Goal: Task Accomplishment & Management: Complete application form

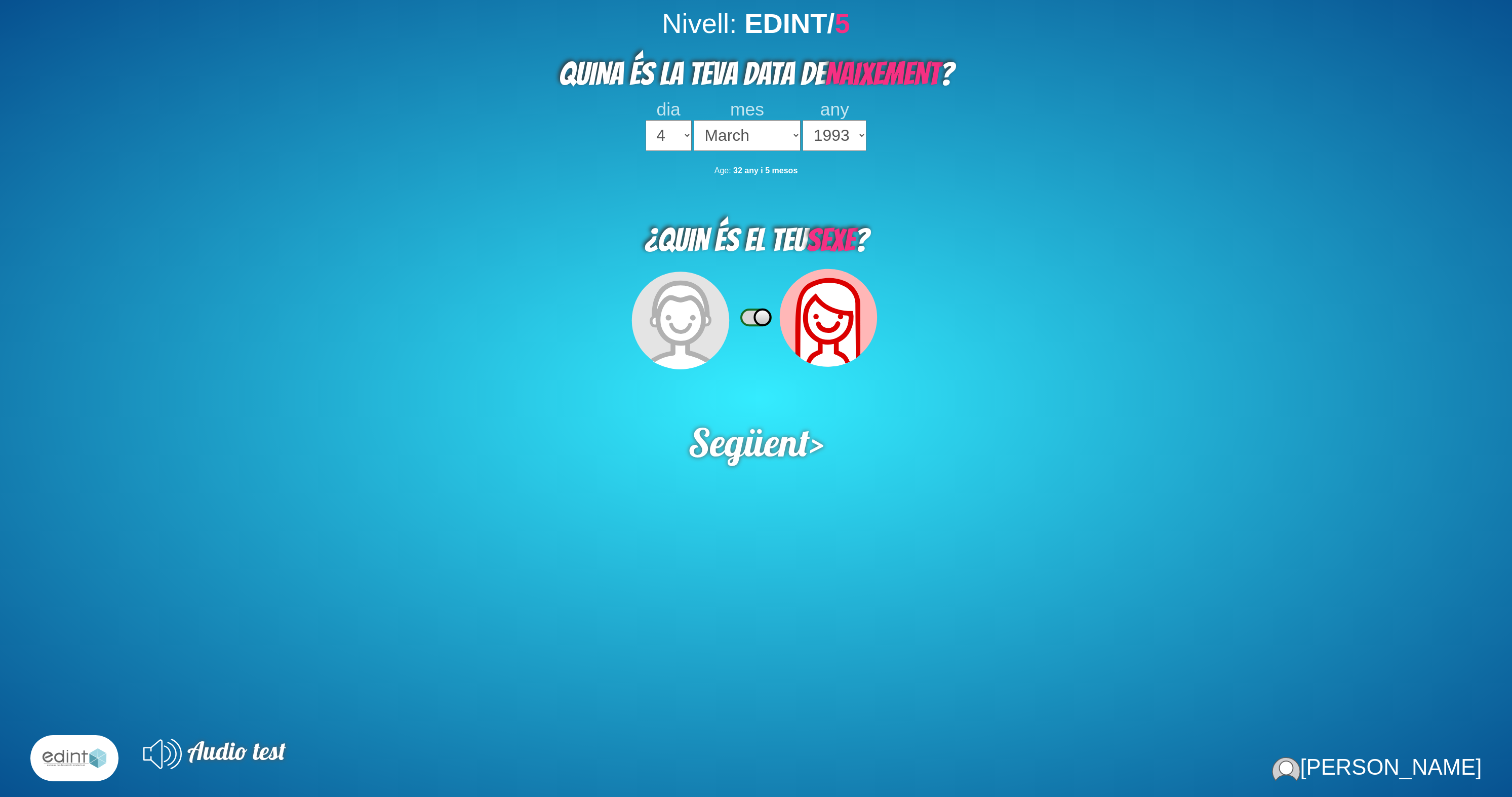
select select "4"
select select "03"
select select "1993"
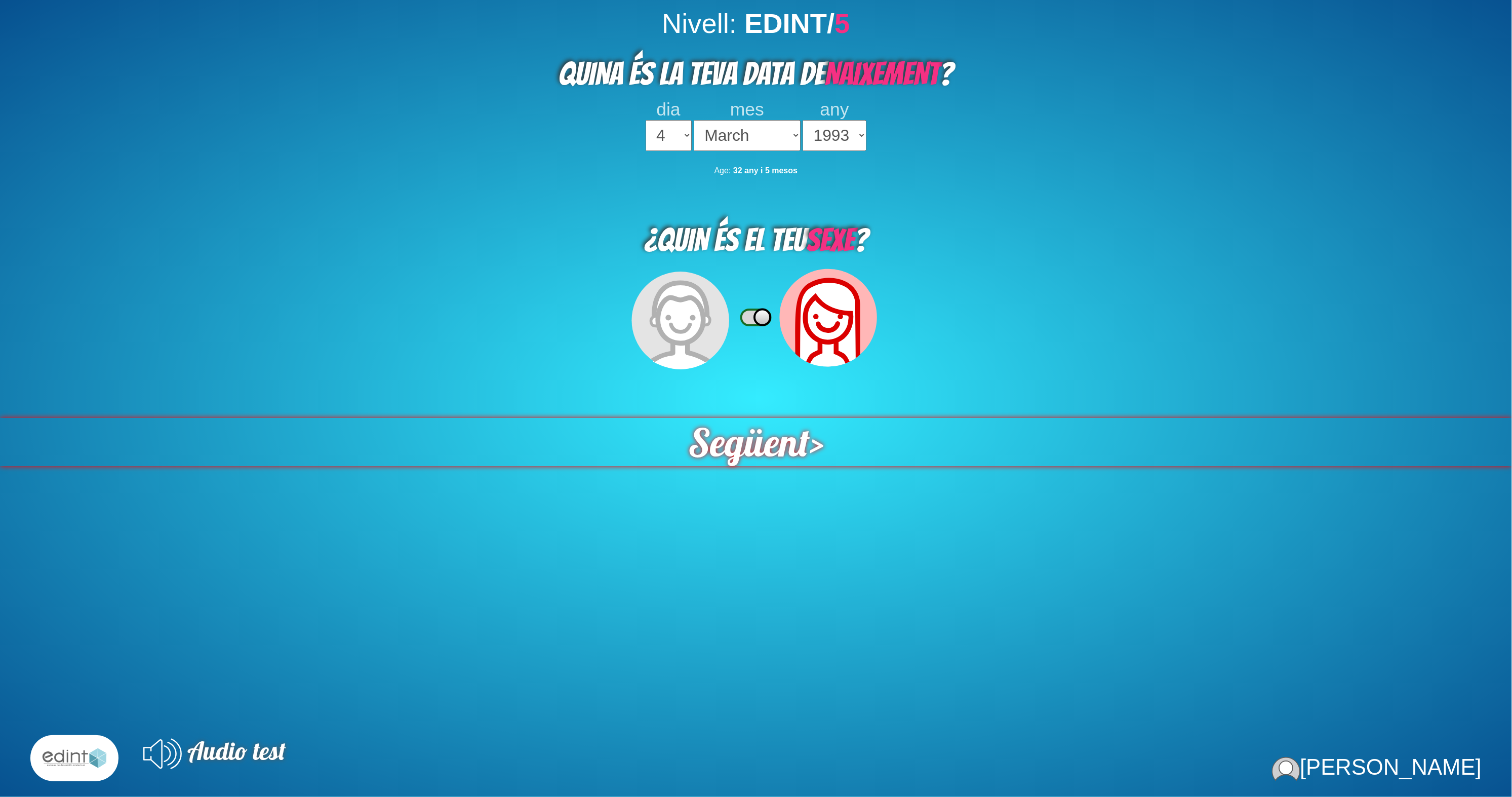
click at [736, 418] on span "Següent" at bounding box center [749, 441] width 122 height 48
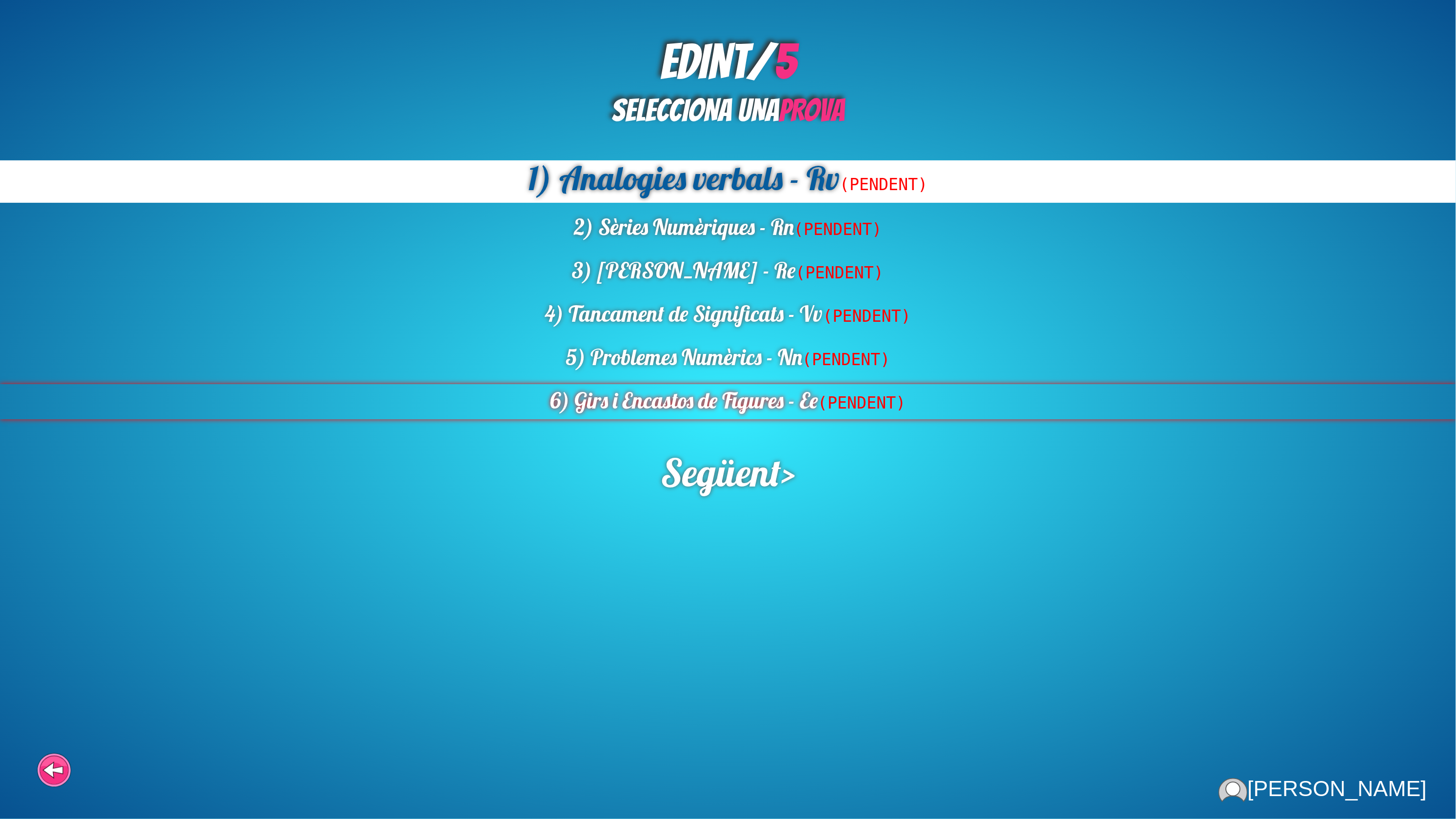
click at [779, 384] on div "6) Girs i Encastos de Figures - Ee (PENDENT)" at bounding box center [728, 402] width 1456 height 35
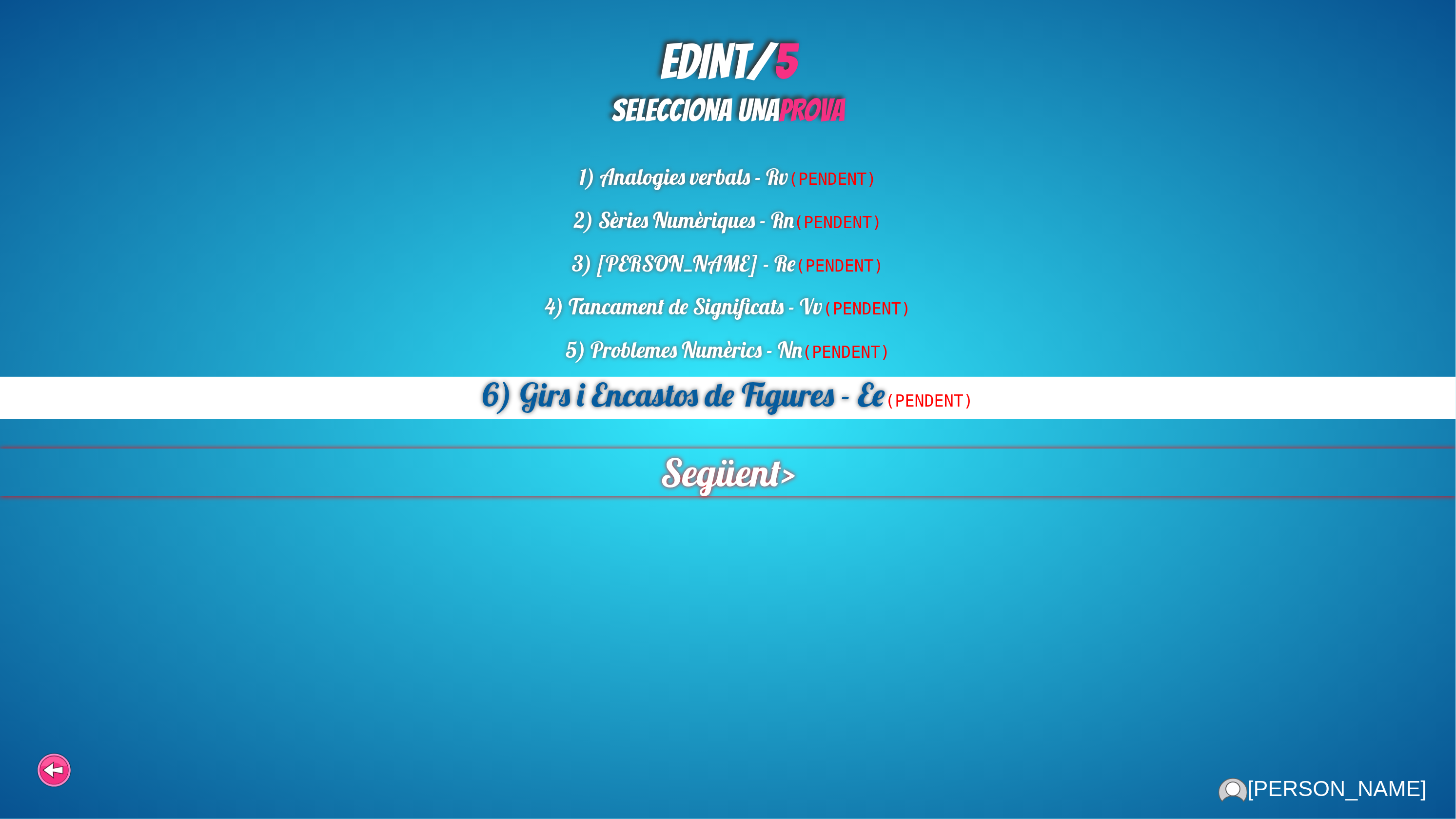
click at [733, 449] on span "Següent" at bounding box center [721, 472] width 120 height 47
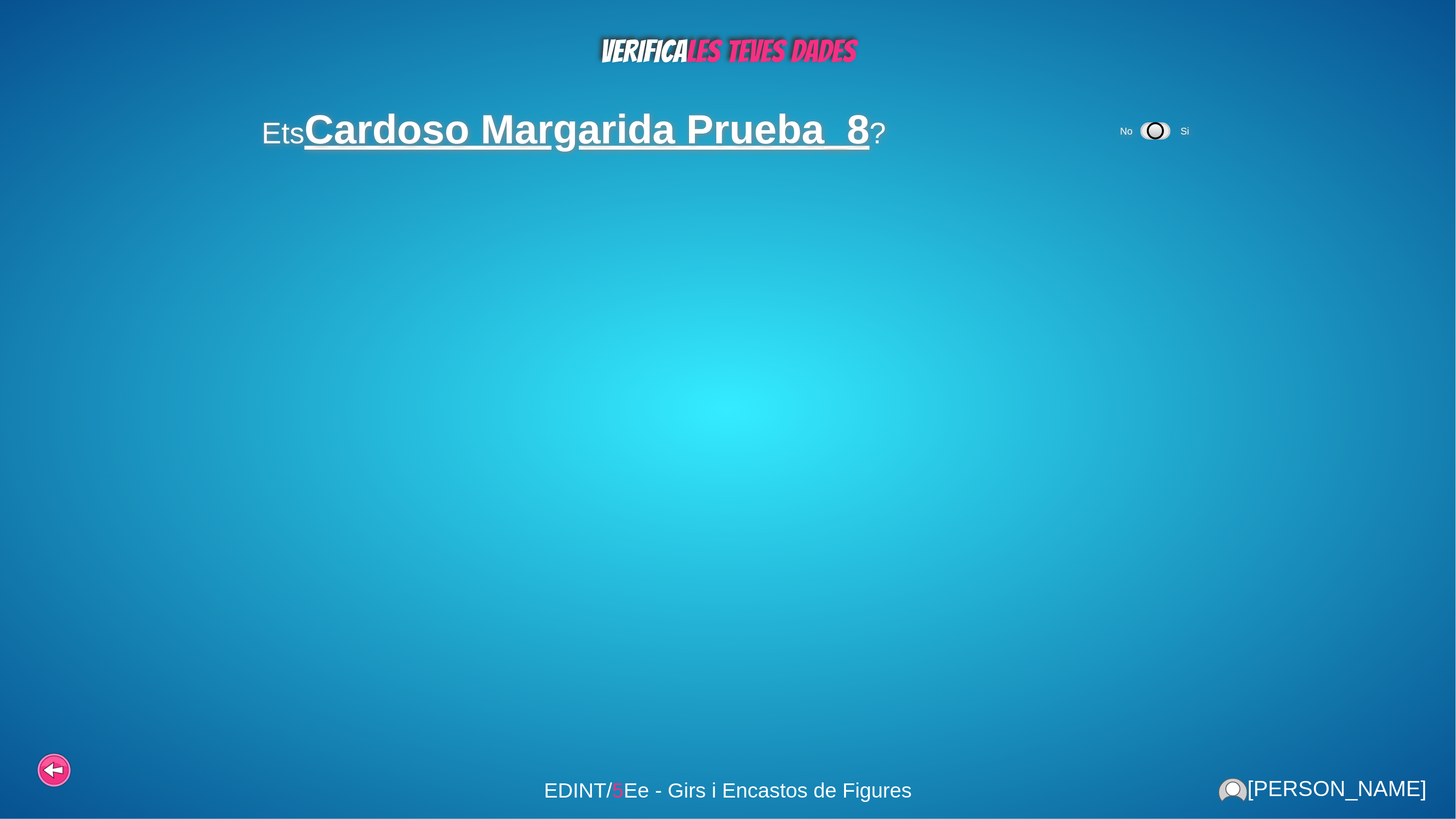
click at [1147, 126] on div "No Si" at bounding box center [1156, 131] width 76 height 40
click at [1181, 126] on span "Si" at bounding box center [1185, 131] width 8 height 10
click at [1070, 190] on span "Si" at bounding box center [1077, 195] width 16 height 10
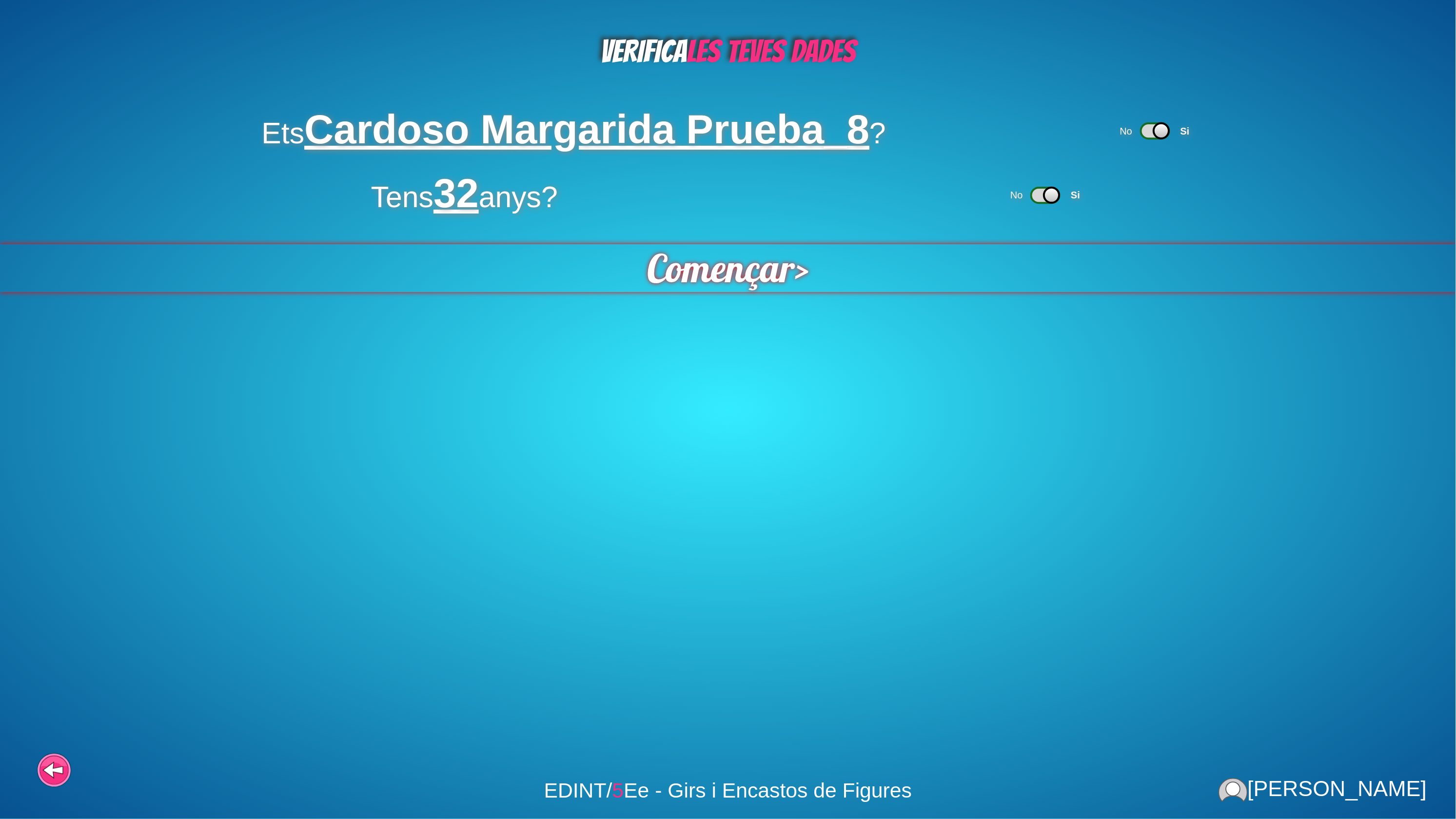
click at [735, 250] on span "Començar" at bounding box center [721, 267] width 148 height 47
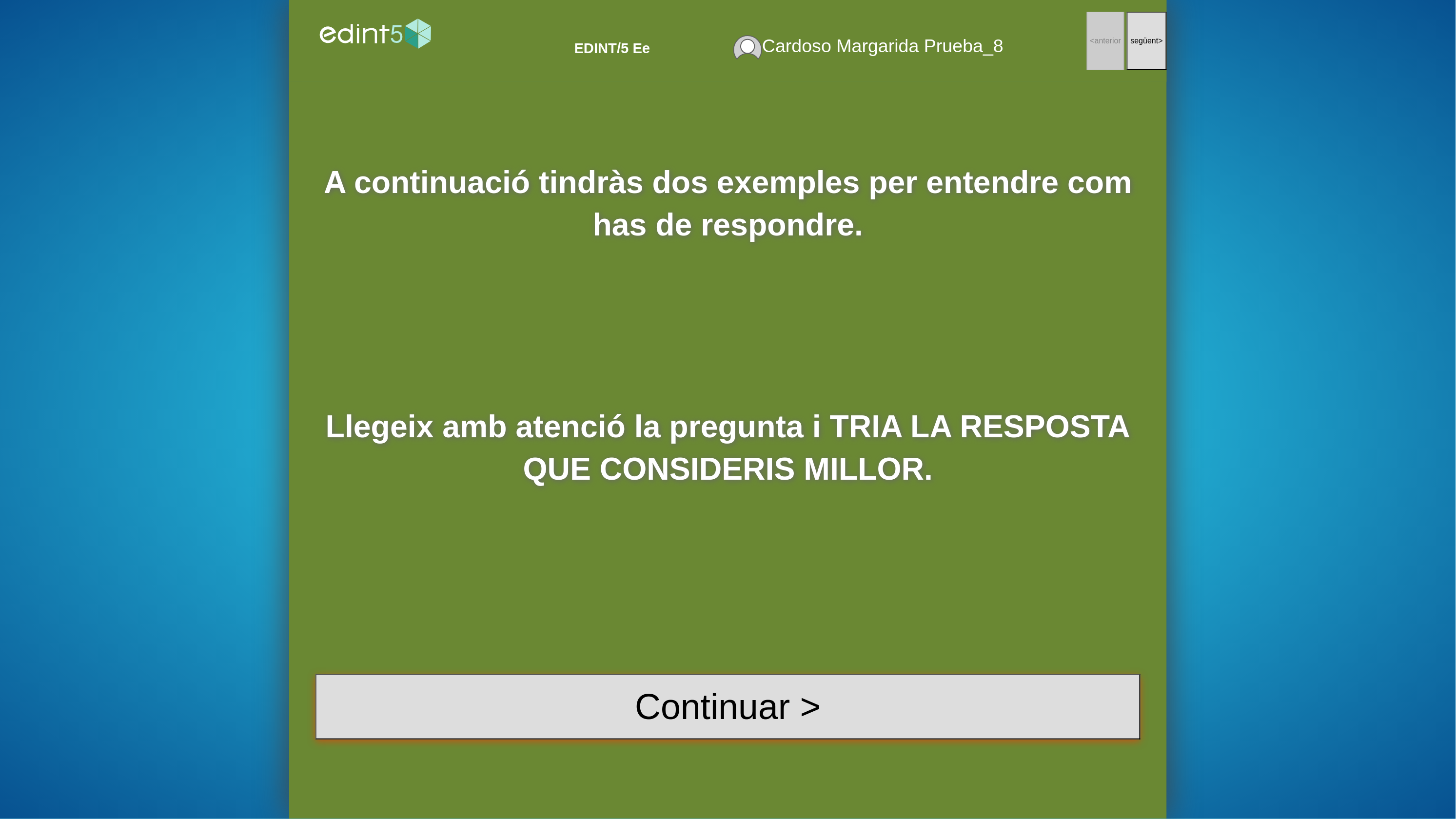
click at [765, 695] on button "Continuar >" at bounding box center [728, 707] width 825 height 65
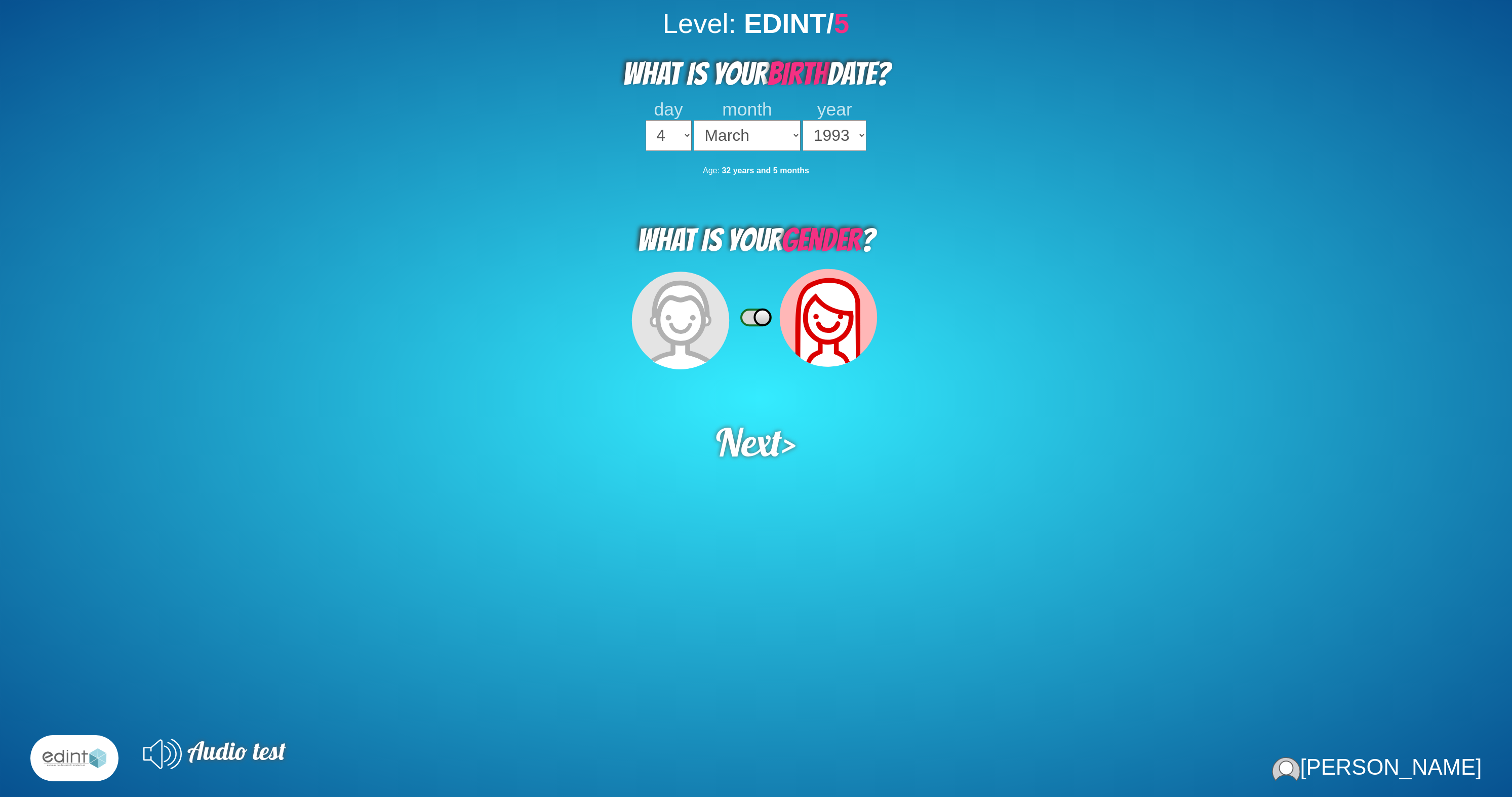
select select "4"
select select "03"
select select "1993"
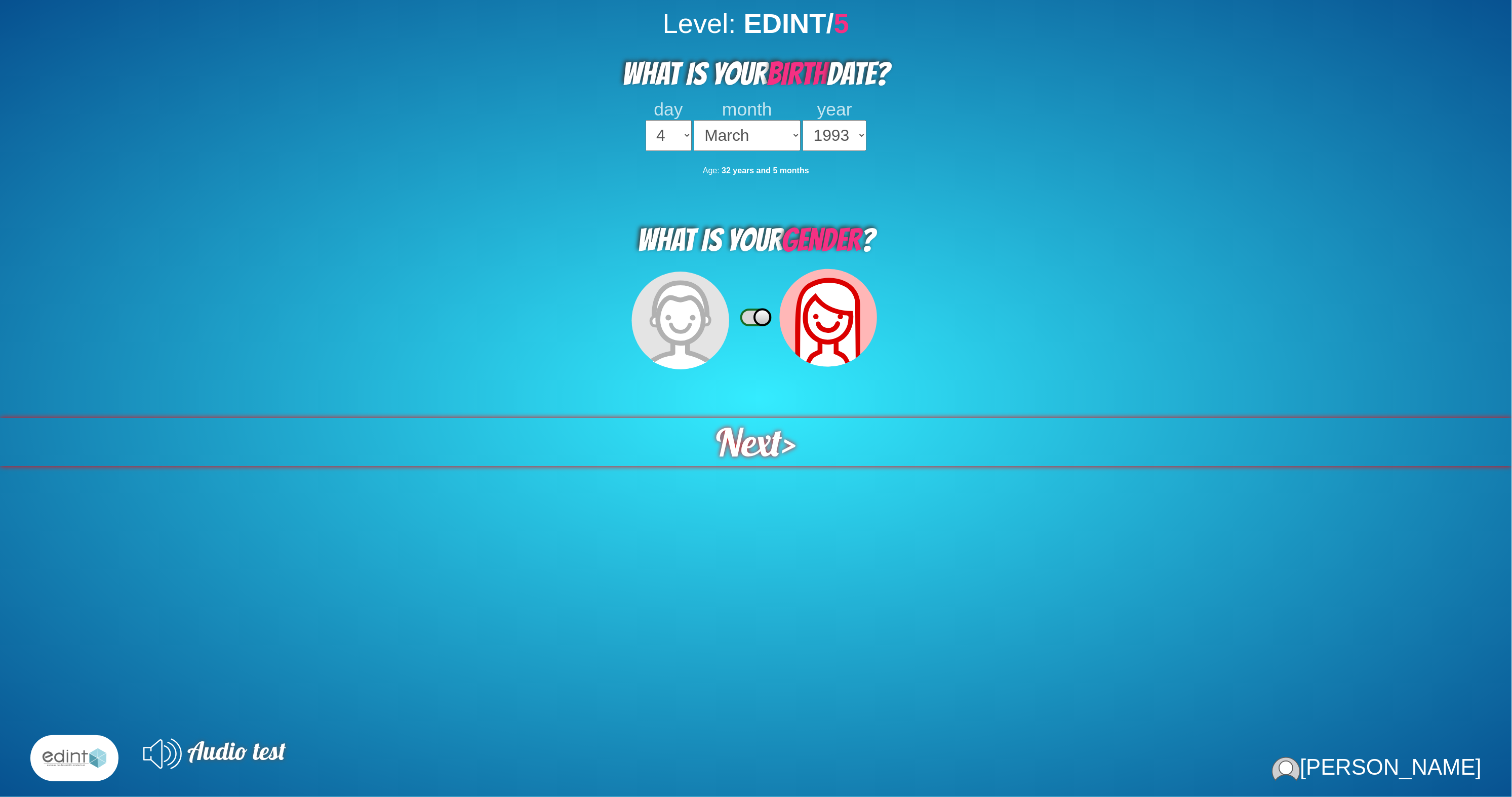
click at [759, 418] on span "Next" at bounding box center [749, 441] width 66 height 48
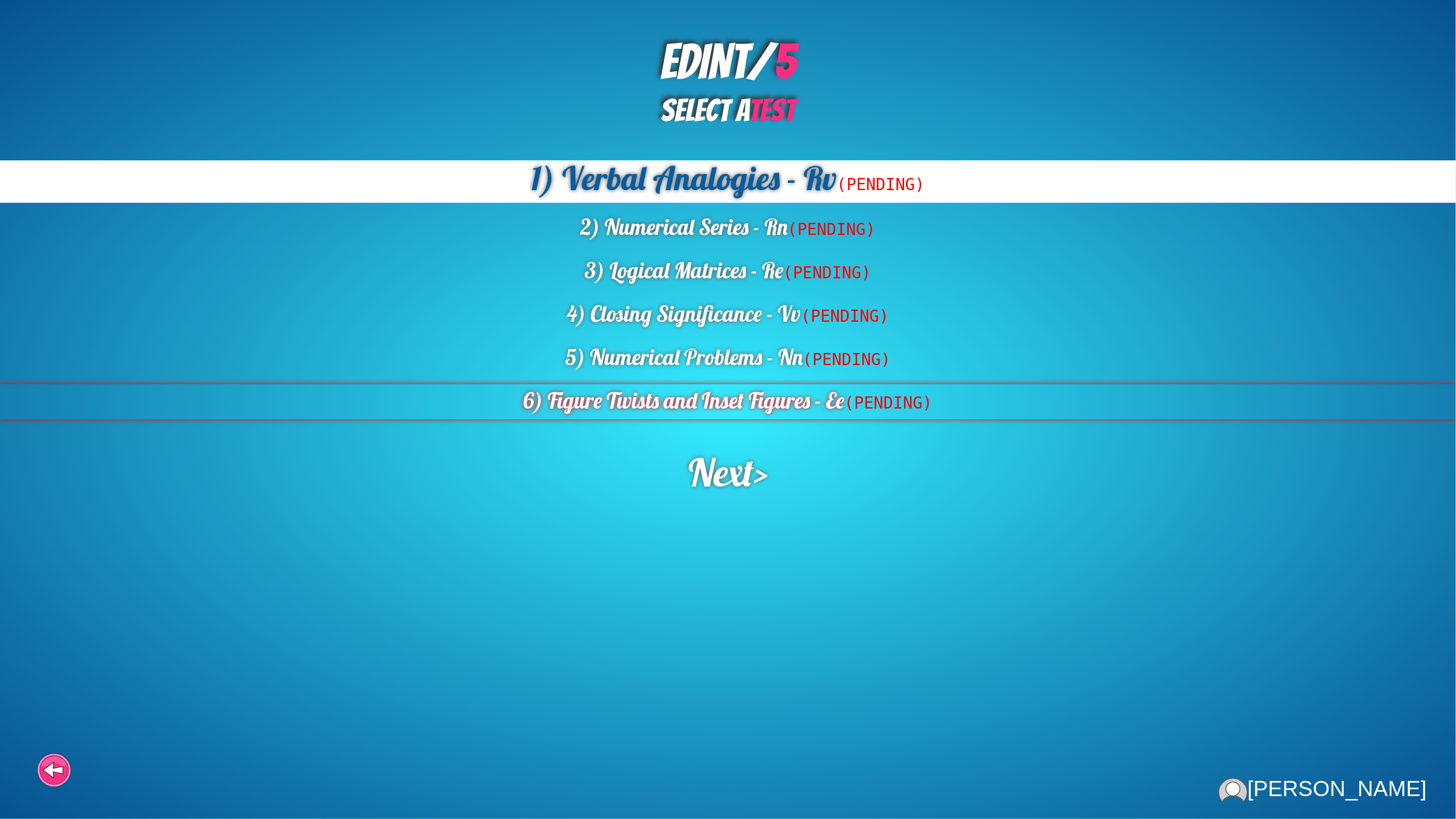
click at [772, 384] on div "6) Figure Twists and Inset Figures - Ee (PENDING)" at bounding box center [728, 402] width 1456 height 35
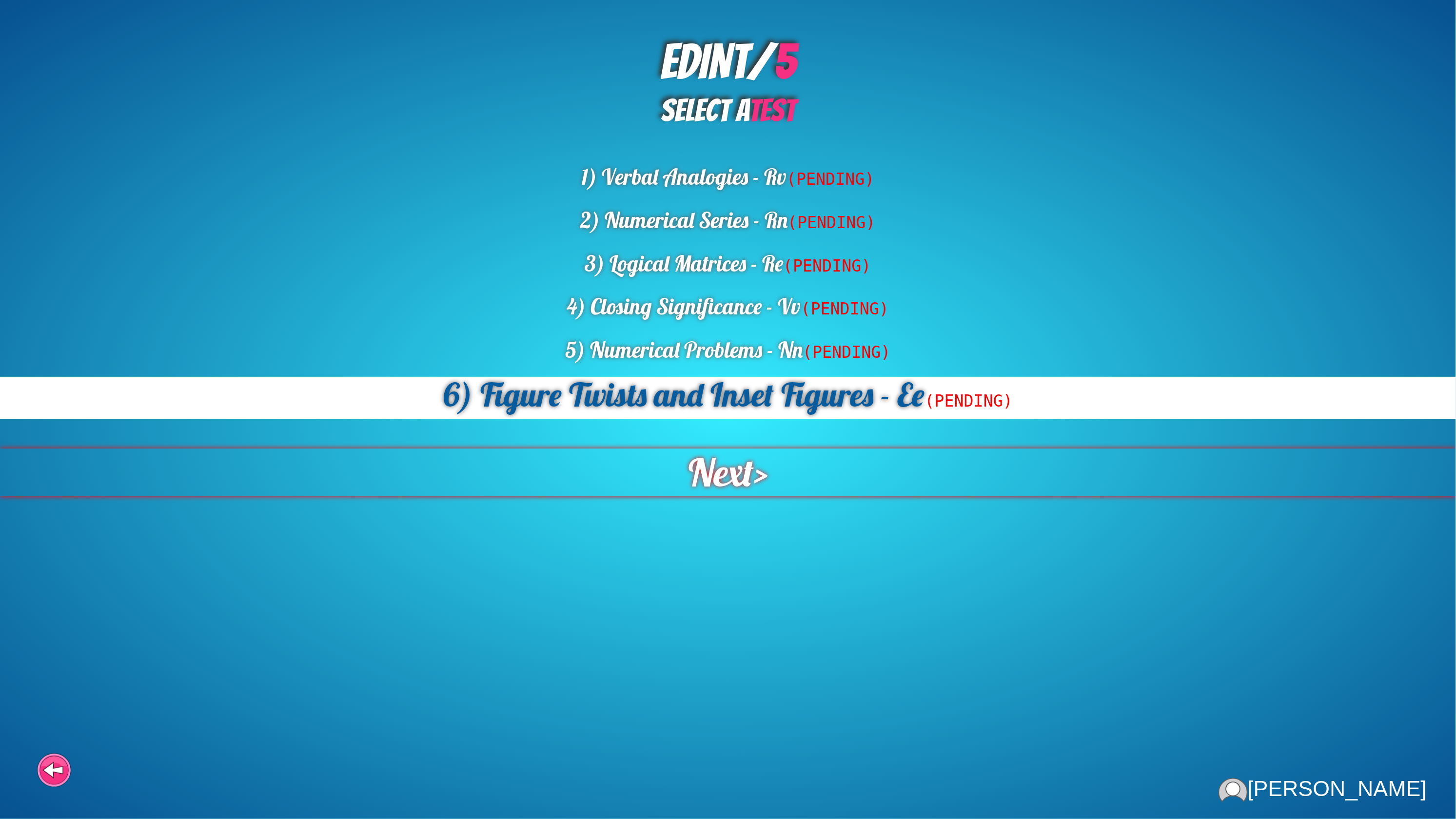
click at [746, 449] on div "Next >" at bounding box center [728, 472] width 1459 height 47
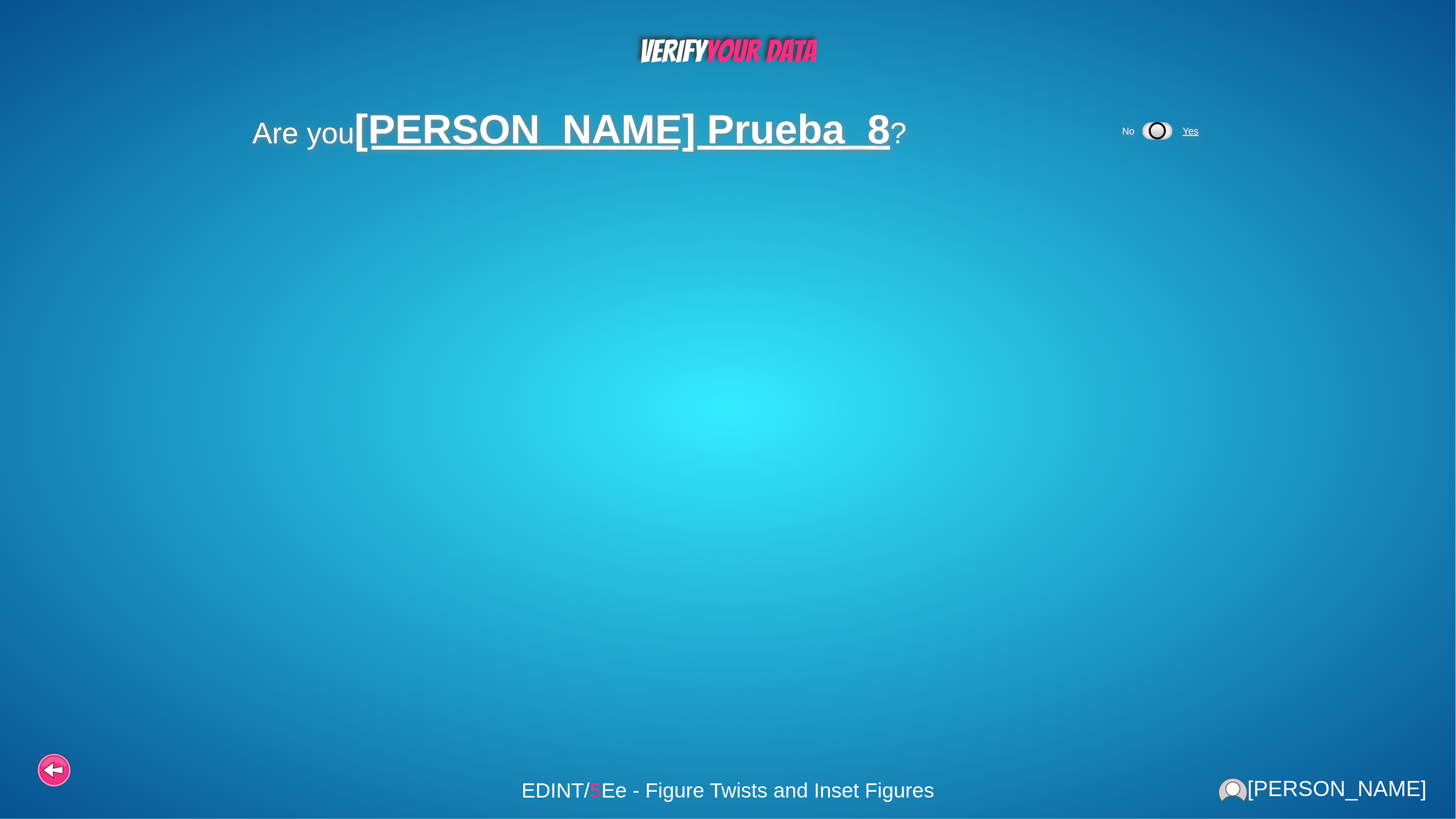
click at [1183, 127] on span "Yes" at bounding box center [1191, 131] width 16 height 10
click at [1090, 190] on span "Yes" at bounding box center [1098, 195] width 16 height 10
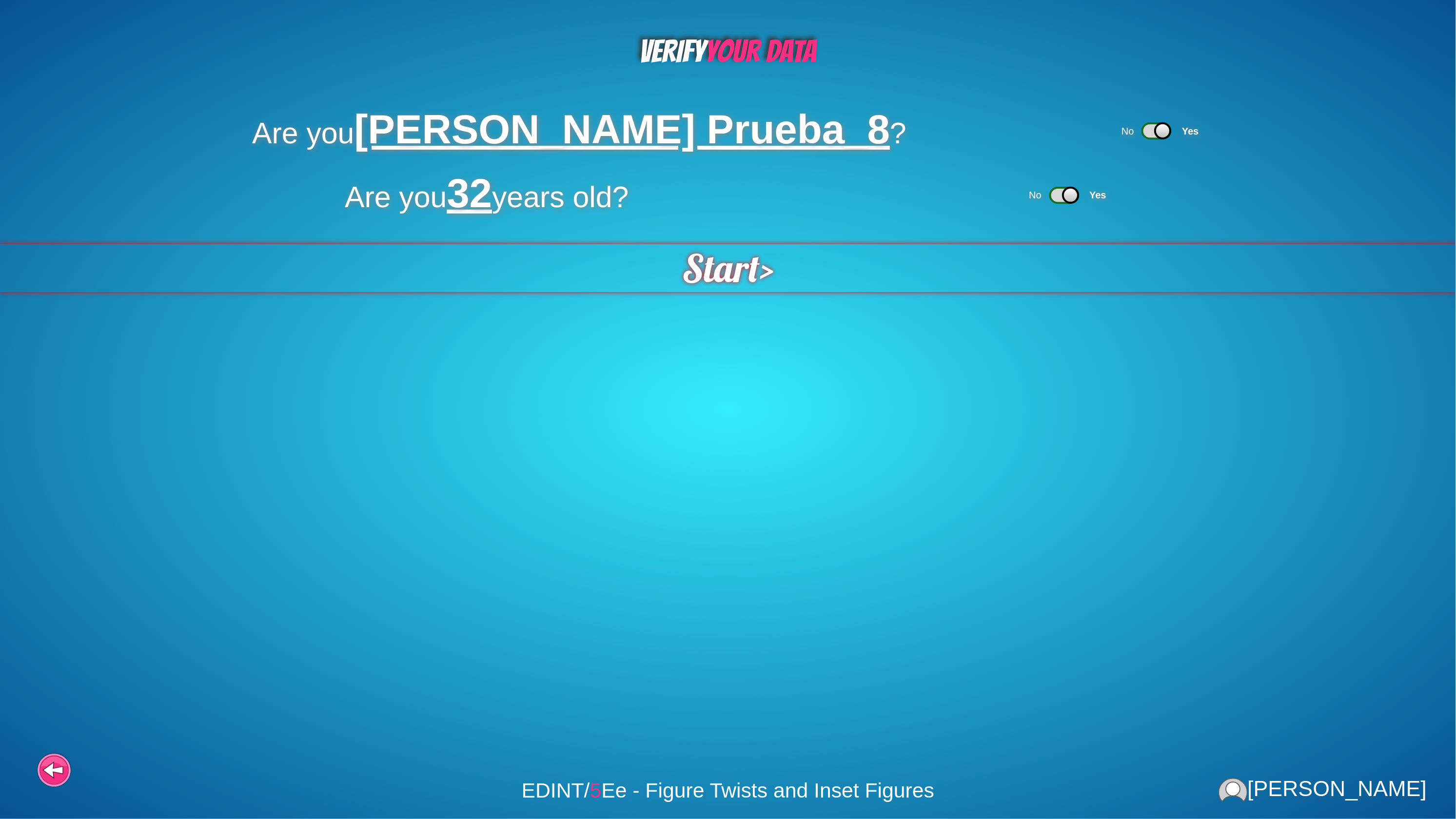
click at [699, 271] on span "Start" at bounding box center [721, 267] width 77 height 47
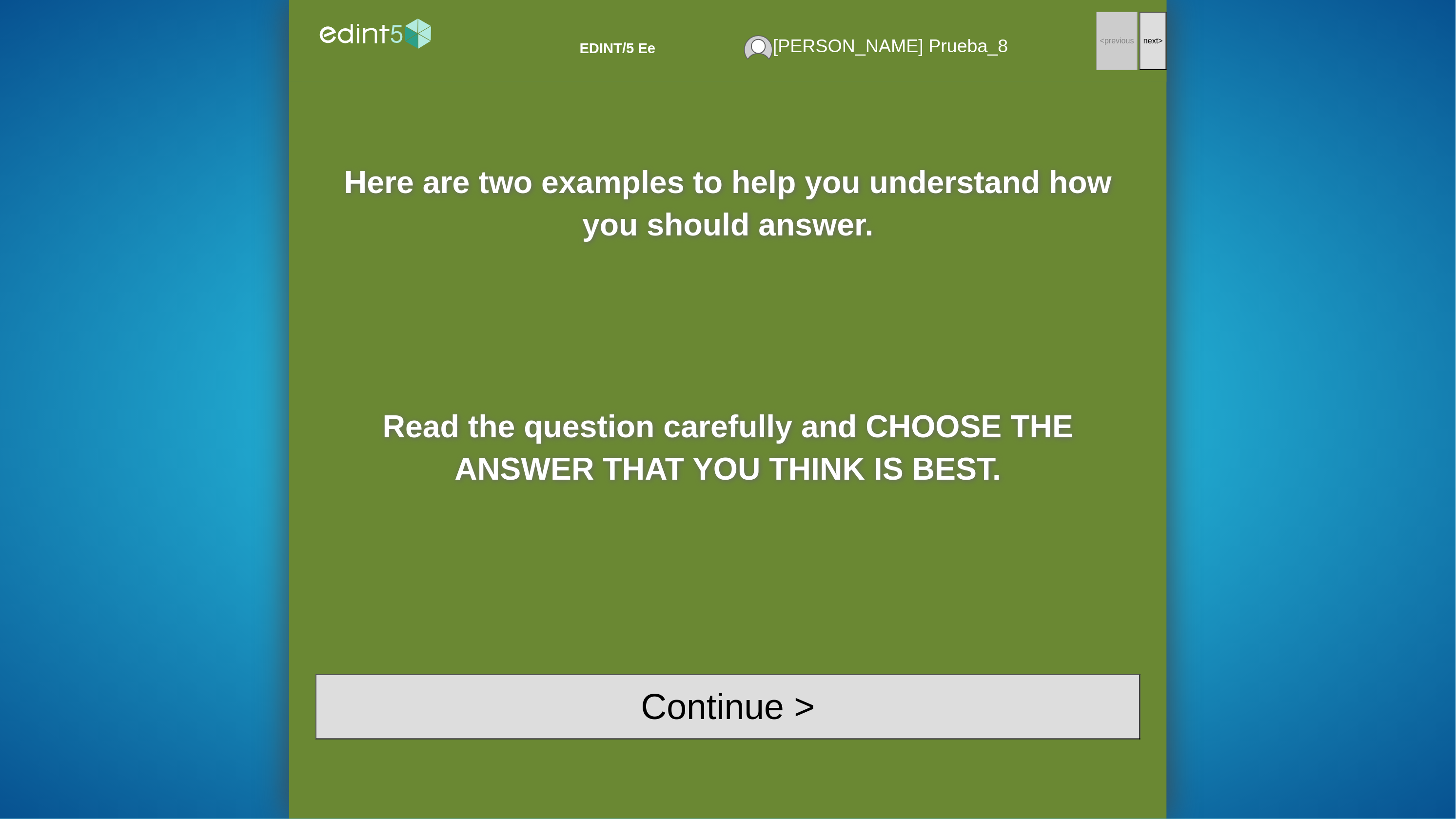
click at [725, 736] on div "Here are two examples to help you understand how you should answer. Read the qu…" at bounding box center [727, 450] width 878 height 737
click at [738, 721] on button "Continue >" at bounding box center [728, 707] width 825 height 65
